Goal: Task Accomplishment & Management: Manage account settings

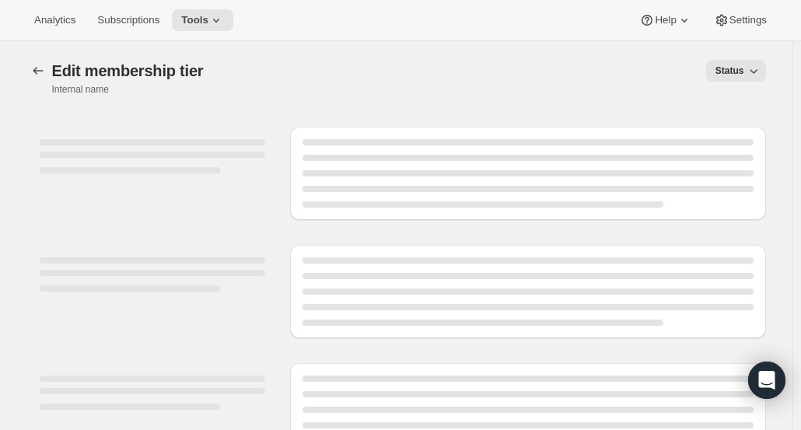
select select "variants"
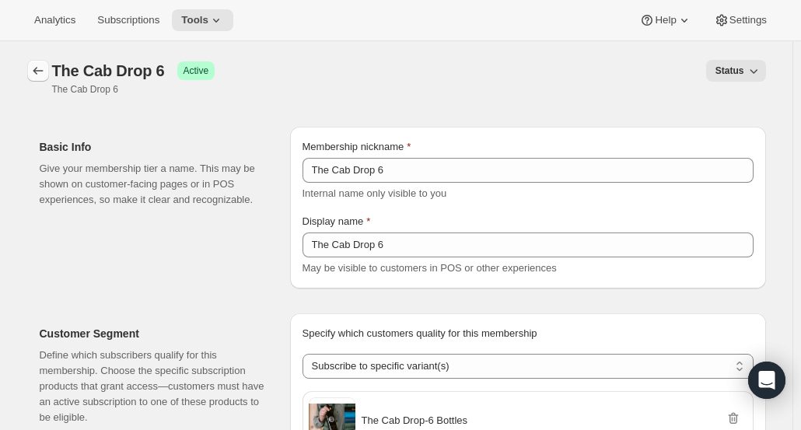
click at [46, 70] on icon "Memberships" at bounding box center [38, 71] width 16 height 16
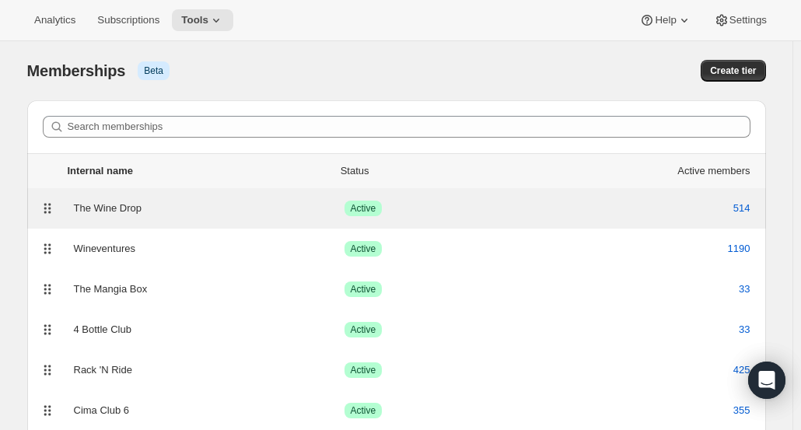
click at [226, 198] on div "The Wine Drop Success Active 514" at bounding box center [397, 209] width 720 height 22
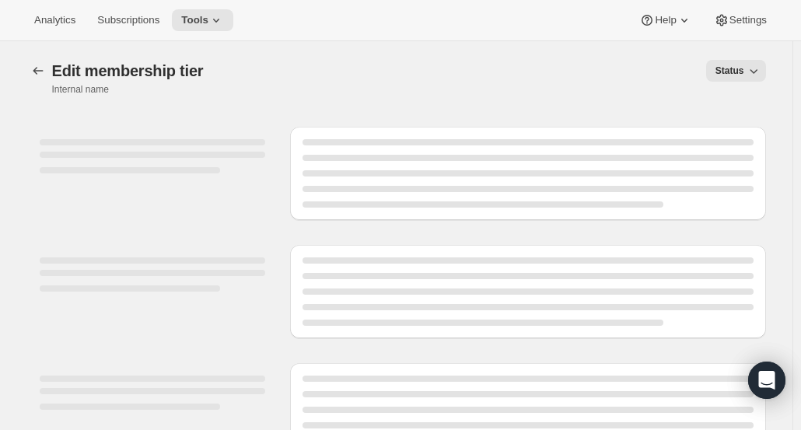
select select "variants"
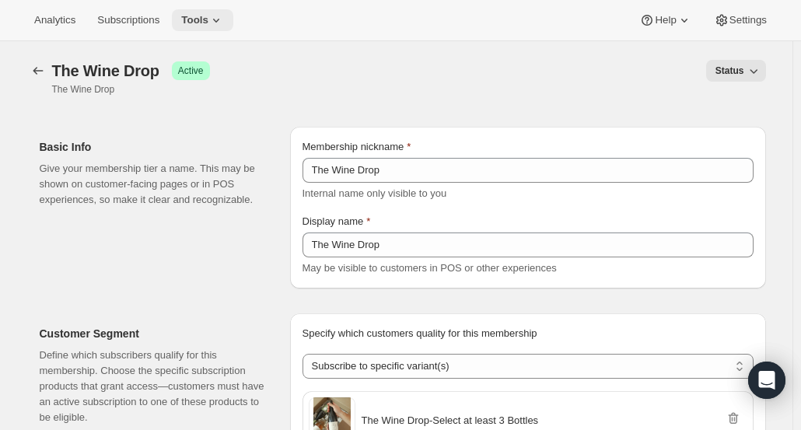
click at [208, 16] on icon at bounding box center [216, 20] width 16 height 16
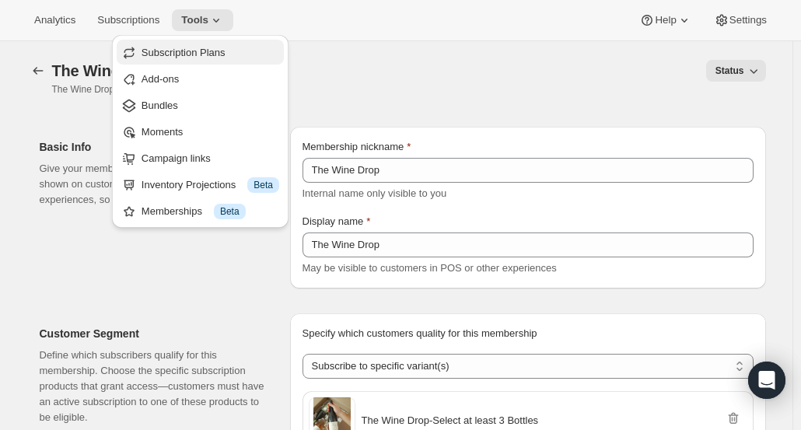
click at [195, 52] on span "Subscription Plans" at bounding box center [184, 53] width 84 height 12
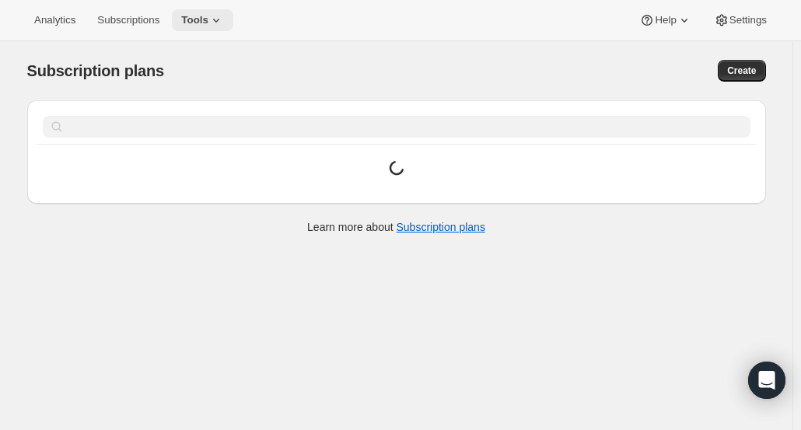
click at [198, 21] on span "Tools" at bounding box center [194, 20] width 27 height 12
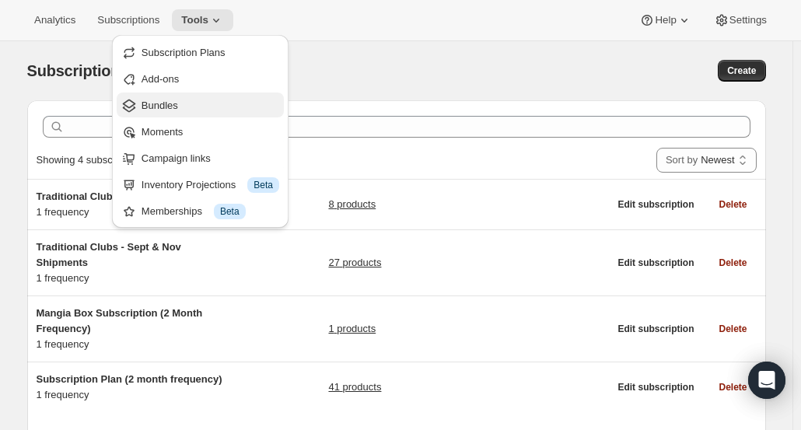
click at [176, 100] on span "Bundles" at bounding box center [160, 106] width 37 height 12
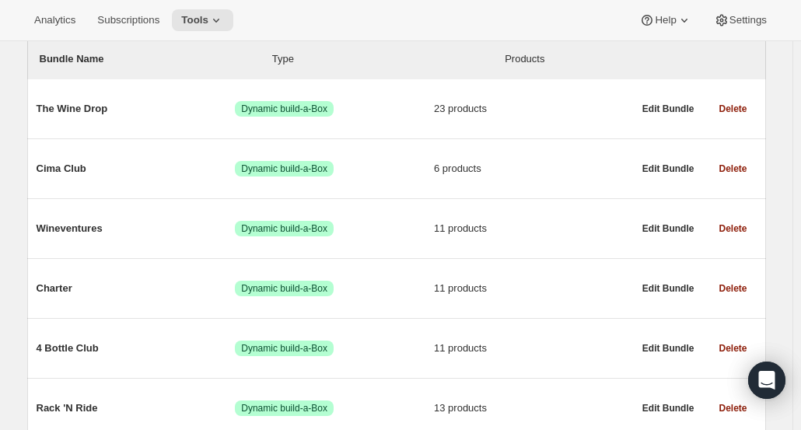
scroll to position [179, 0]
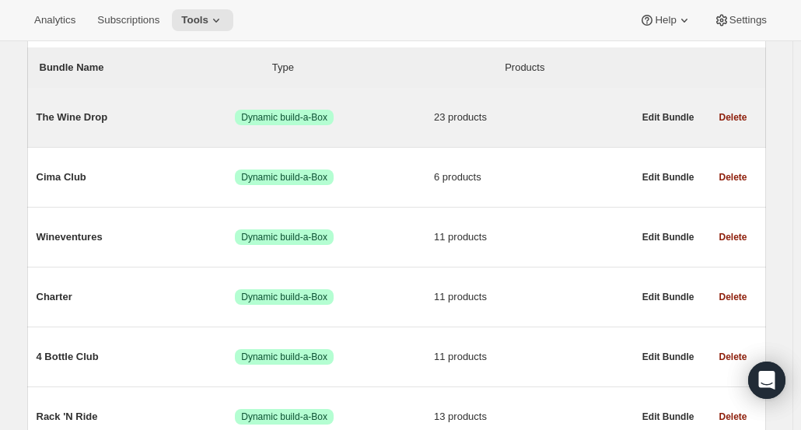
click at [544, 101] on div "The Wine Drop Success Dynamic build-a-Box 23 products" at bounding box center [335, 117] width 597 height 40
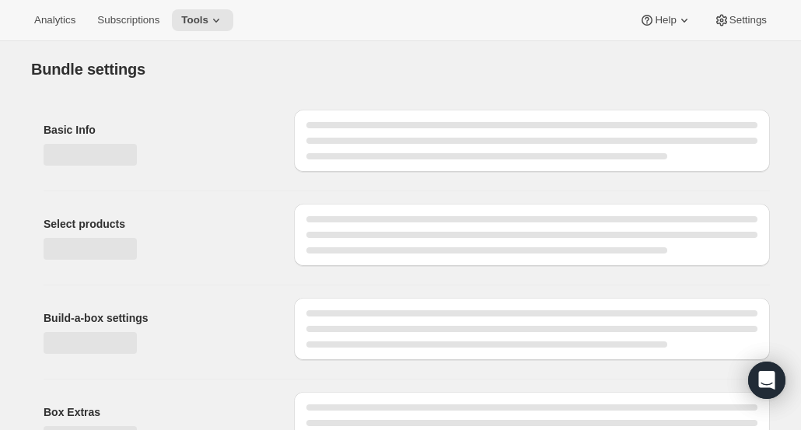
type input "The Wine Drop"
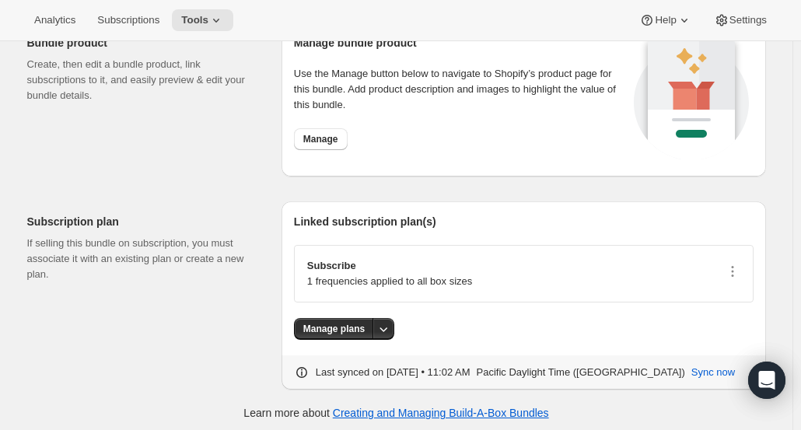
scroll to position [602, 0]
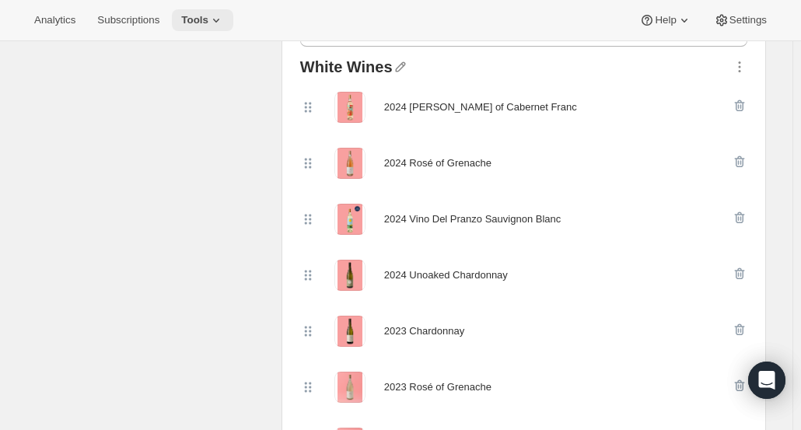
click at [187, 23] on span "Tools" at bounding box center [194, 20] width 27 height 12
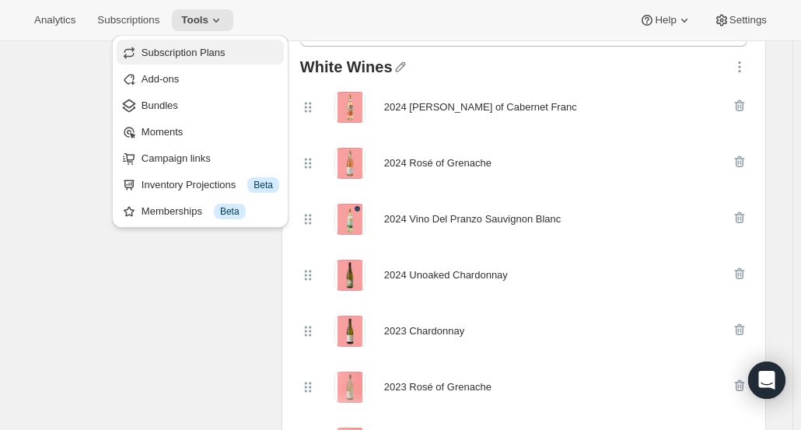
click at [199, 58] on span "Subscription Plans" at bounding box center [184, 53] width 84 height 12
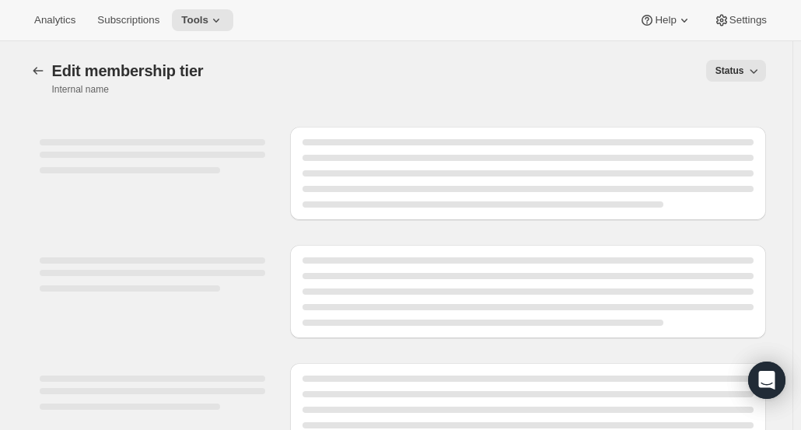
select select "variants"
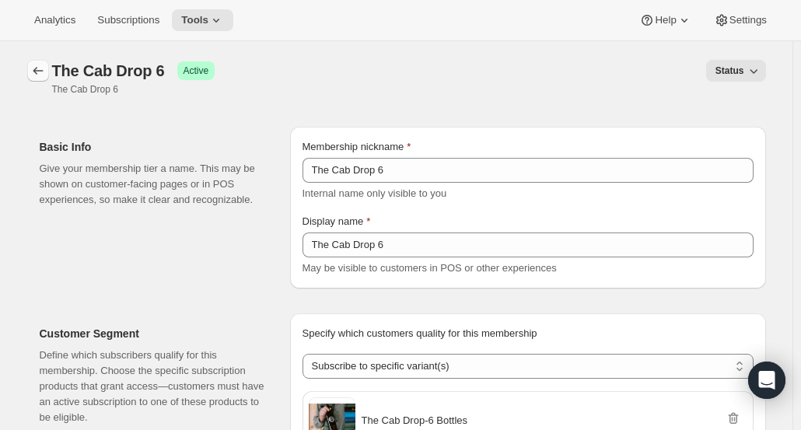
click at [45, 75] on icon "Memberships" at bounding box center [38, 71] width 16 height 16
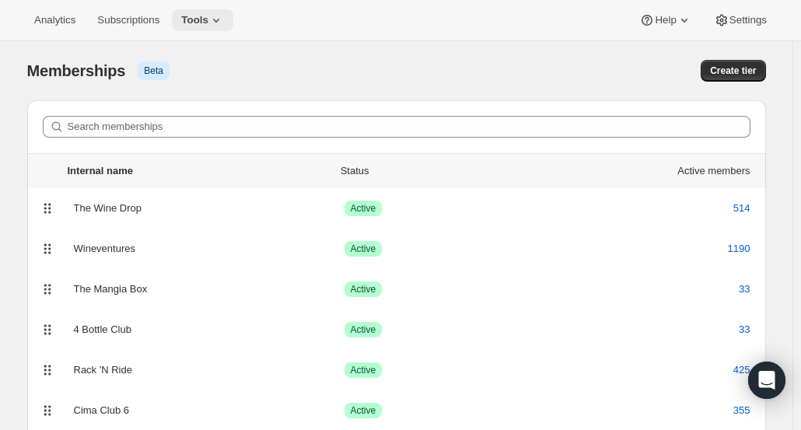
click at [203, 23] on span "Tools" at bounding box center [194, 20] width 27 height 12
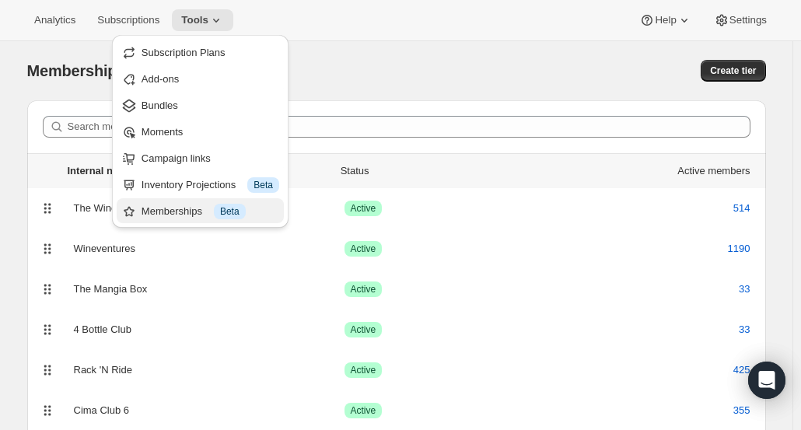
click at [214, 215] on span "Info Beta" at bounding box center [230, 212] width 32 height 16
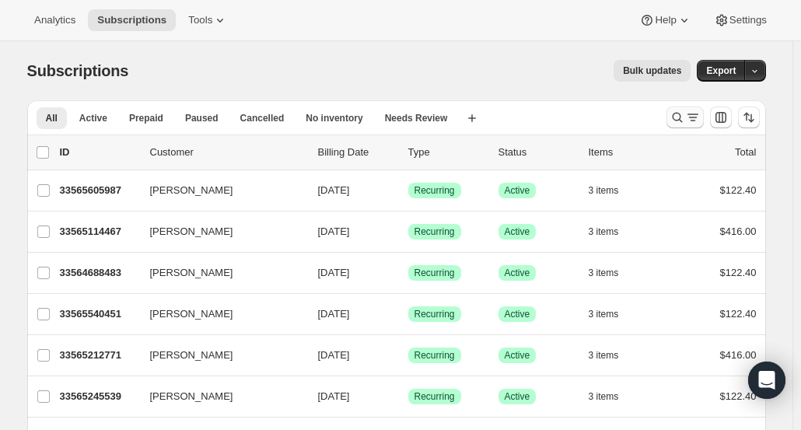
click at [681, 124] on icon "Search and filter results" at bounding box center [678, 118] width 16 height 16
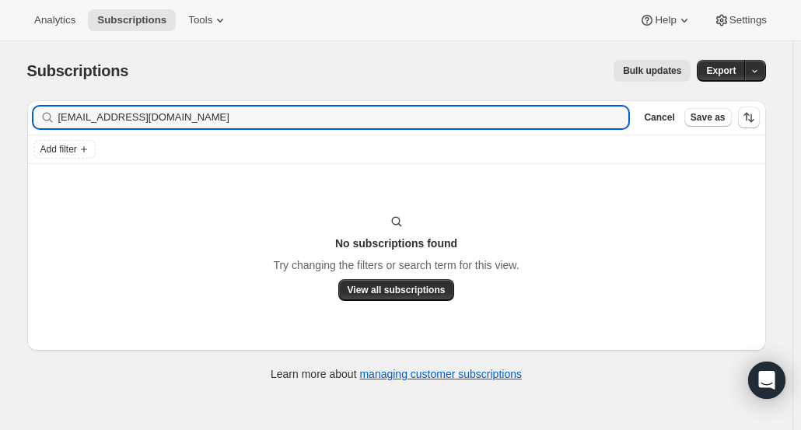
type input "mikedudasko@gmail.com"
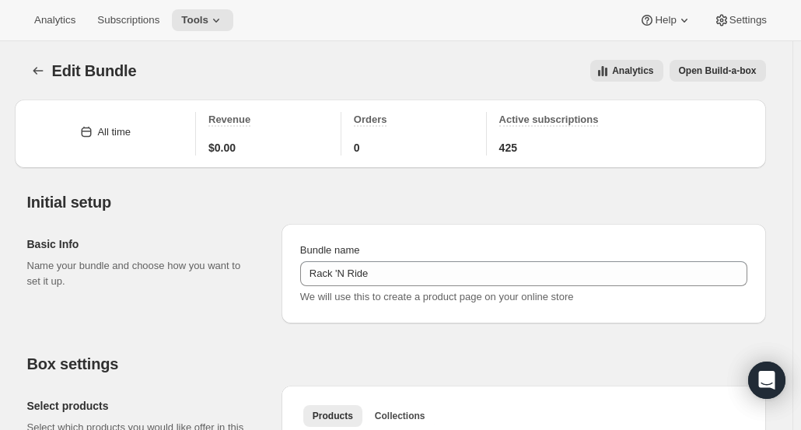
scroll to position [461, 0]
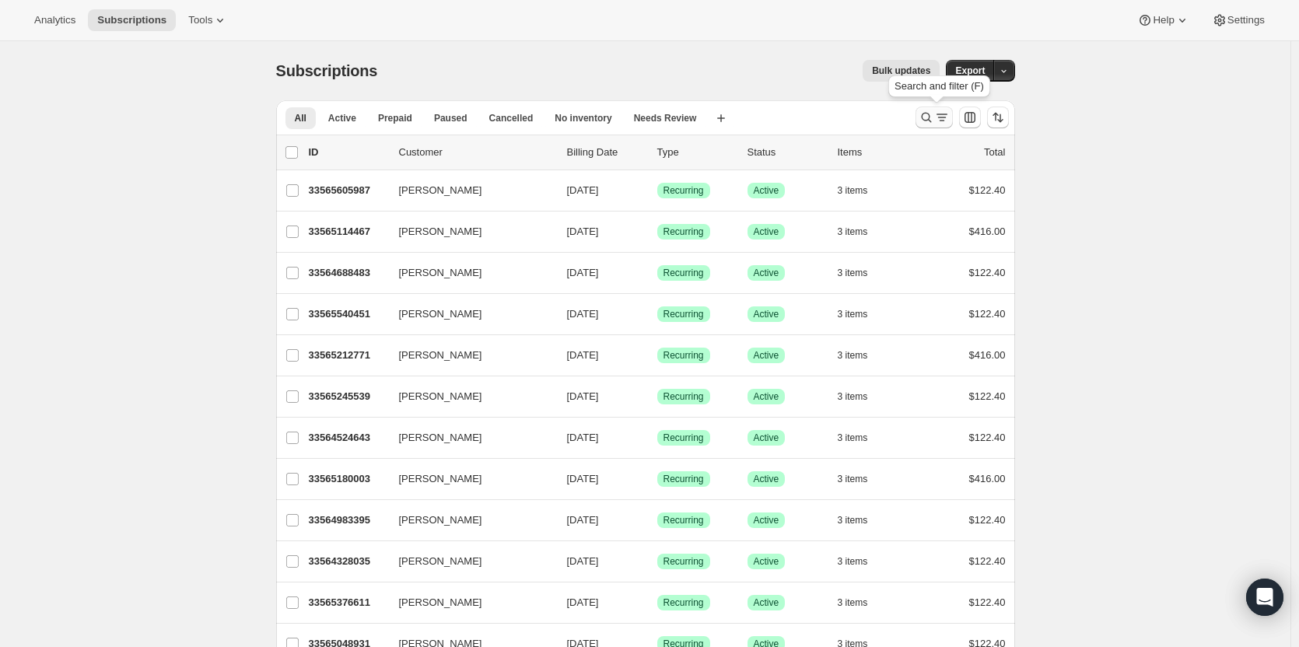
click at [934, 114] on icon "Search and filter results" at bounding box center [927, 118] width 16 height 16
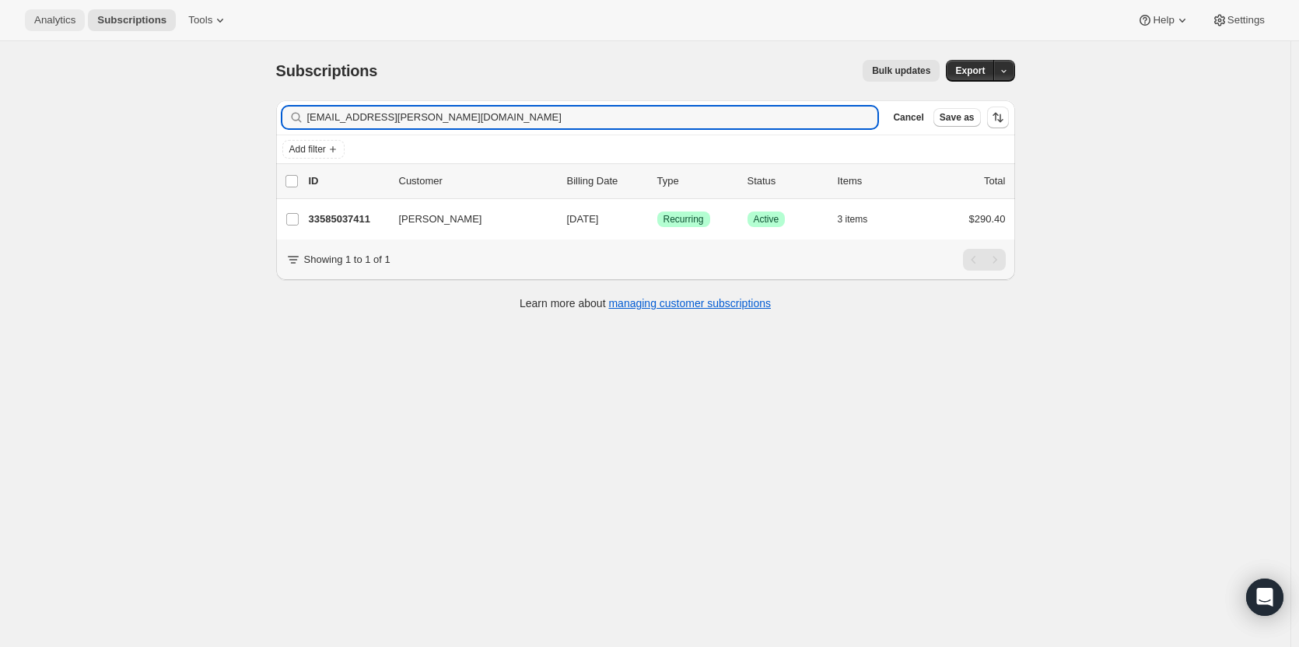
type input "[EMAIL_ADDRESS][PERSON_NAME][DOMAIN_NAME]"
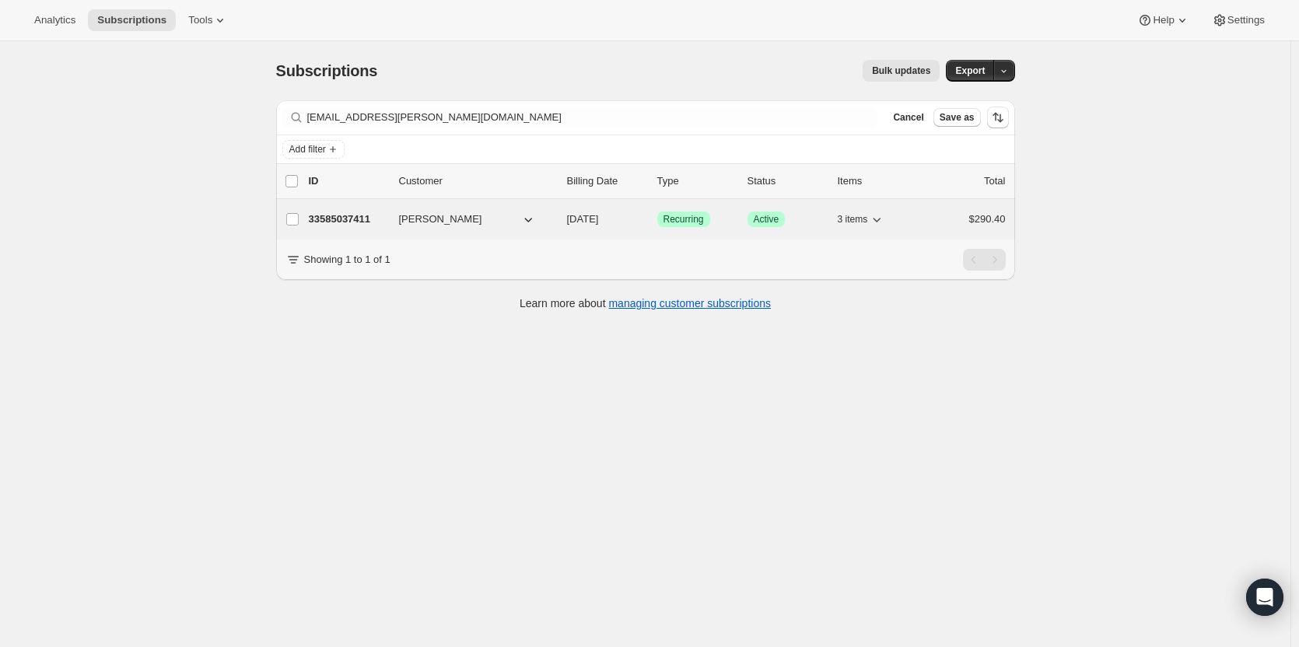
click at [354, 216] on p "33585037411" at bounding box center [348, 220] width 78 height 16
